Goal: Use online tool/utility

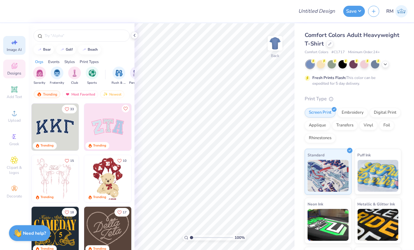
click at [18, 46] on div "Image AI" at bounding box center [14, 45] width 22 height 19
select select "4"
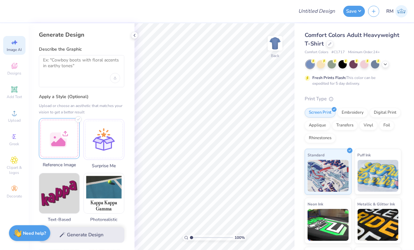
click at [57, 137] on div at bounding box center [59, 138] width 41 height 41
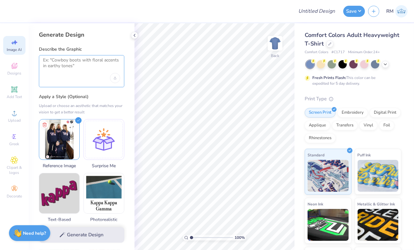
click at [60, 71] on textarea at bounding box center [81, 65] width 77 height 16
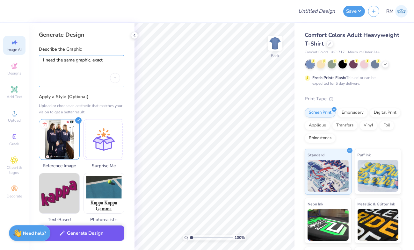
type textarea "I need the same graphic. exact"
click at [82, 231] on button "Generate Design" at bounding box center [81, 234] width 85 height 16
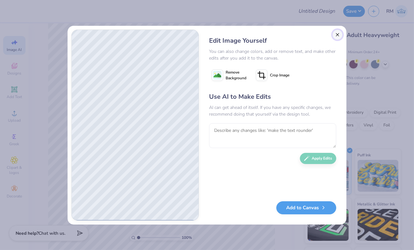
click at [337, 35] on button "Close" at bounding box center [338, 35] width 10 height 10
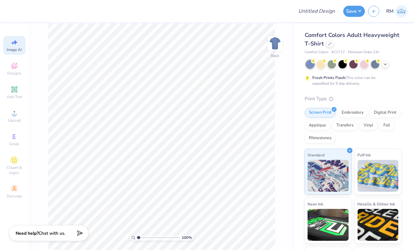
scroll to position [0, 14]
click at [16, 42] on icon at bounding box center [15, 42] width 4 height 5
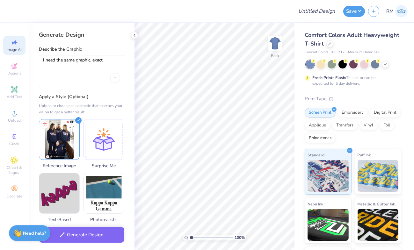
scroll to position [0, 0]
click at [44, 124] on icon at bounding box center [45, 124] width 8 height 8
click at [63, 129] on div at bounding box center [59, 138] width 41 height 41
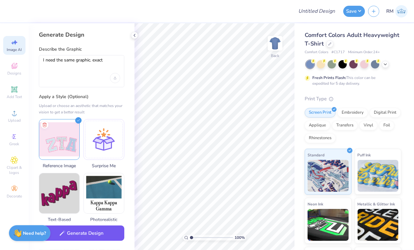
click at [73, 234] on button "Generate Design" at bounding box center [81, 234] width 85 height 16
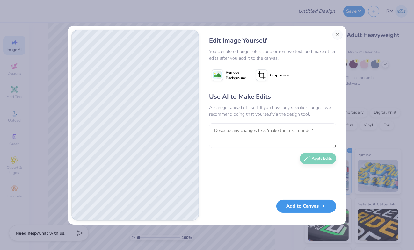
click at [295, 209] on button "Add to Canvas" at bounding box center [306, 206] width 60 height 13
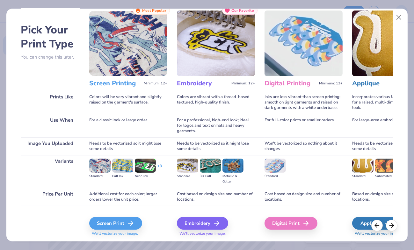
scroll to position [35, 0]
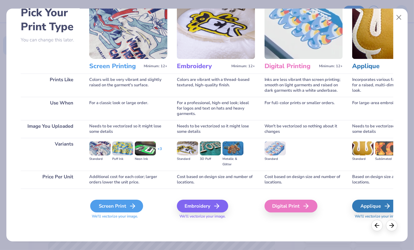
click at [113, 204] on div "Screen Print" at bounding box center [116, 206] width 53 height 13
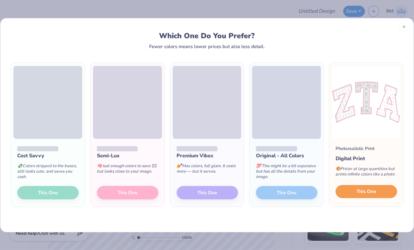
click at [370, 195] on button "This One" at bounding box center [367, 191] width 62 height 13
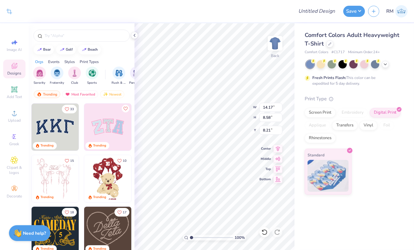
type input "7.14"
type input "4.32"
type input "4.19"
